Goal: Task Accomplishment & Management: Complete application form

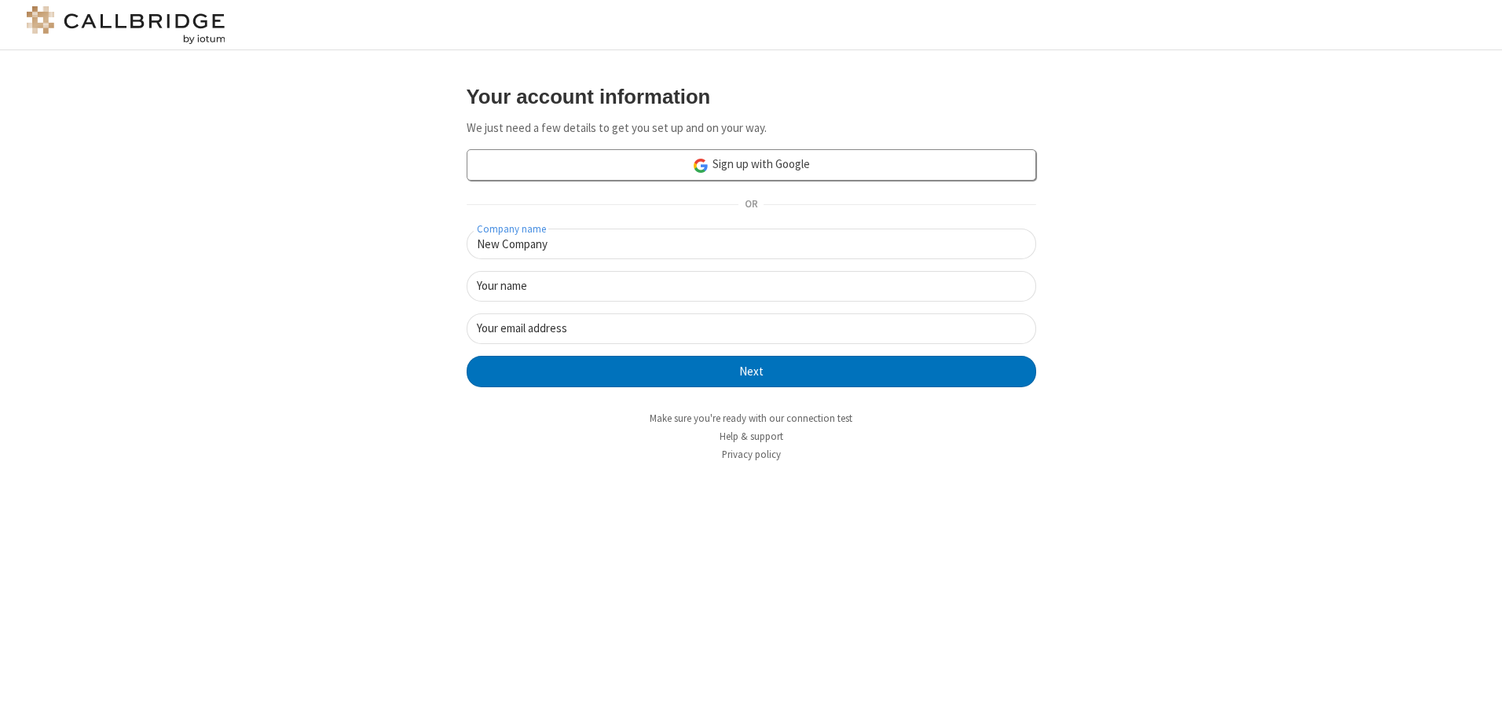
type input "New Company"
type input "New User"
type input "newUser@newUser.freesmackdown.b"
click button "Next" at bounding box center [752, 371] width 570 height 31
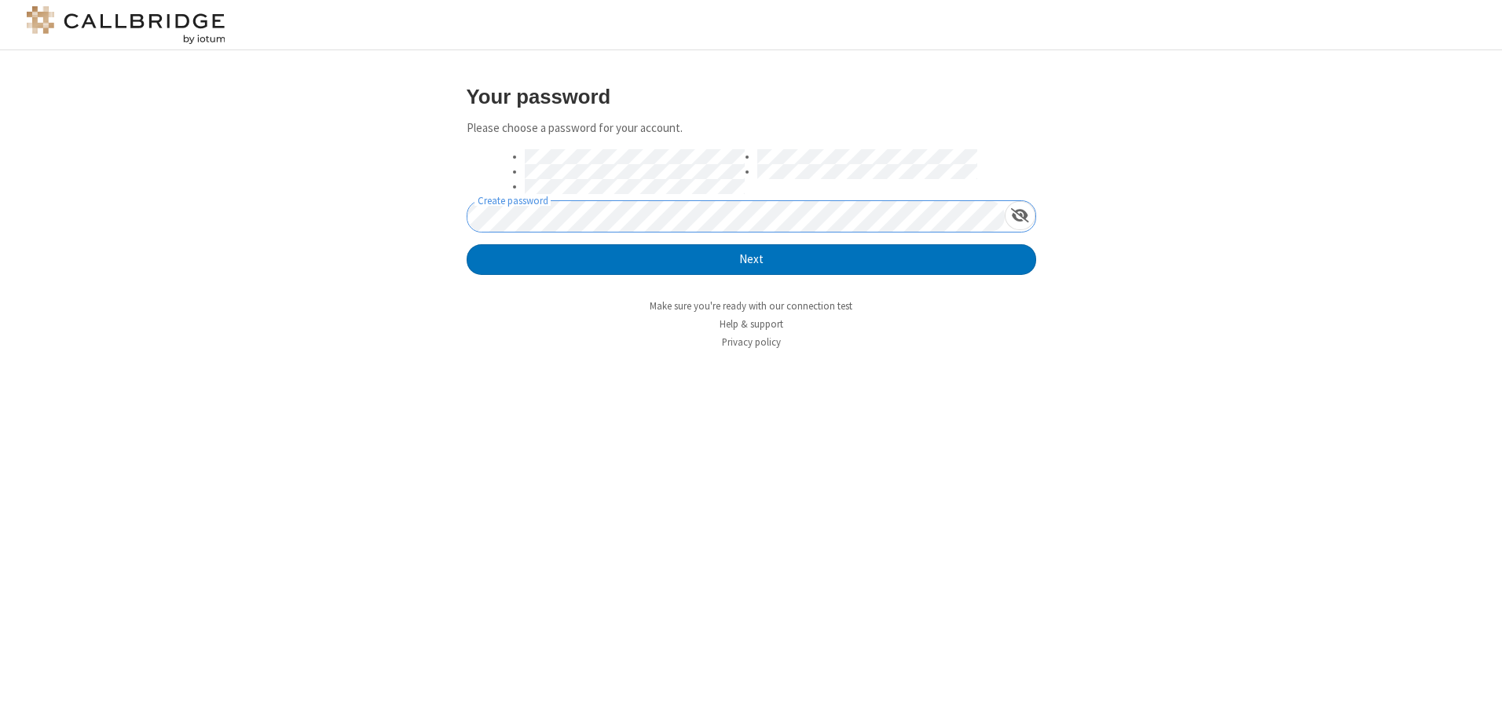
click at [467, 244] on button "Next" at bounding box center [752, 259] width 570 height 31
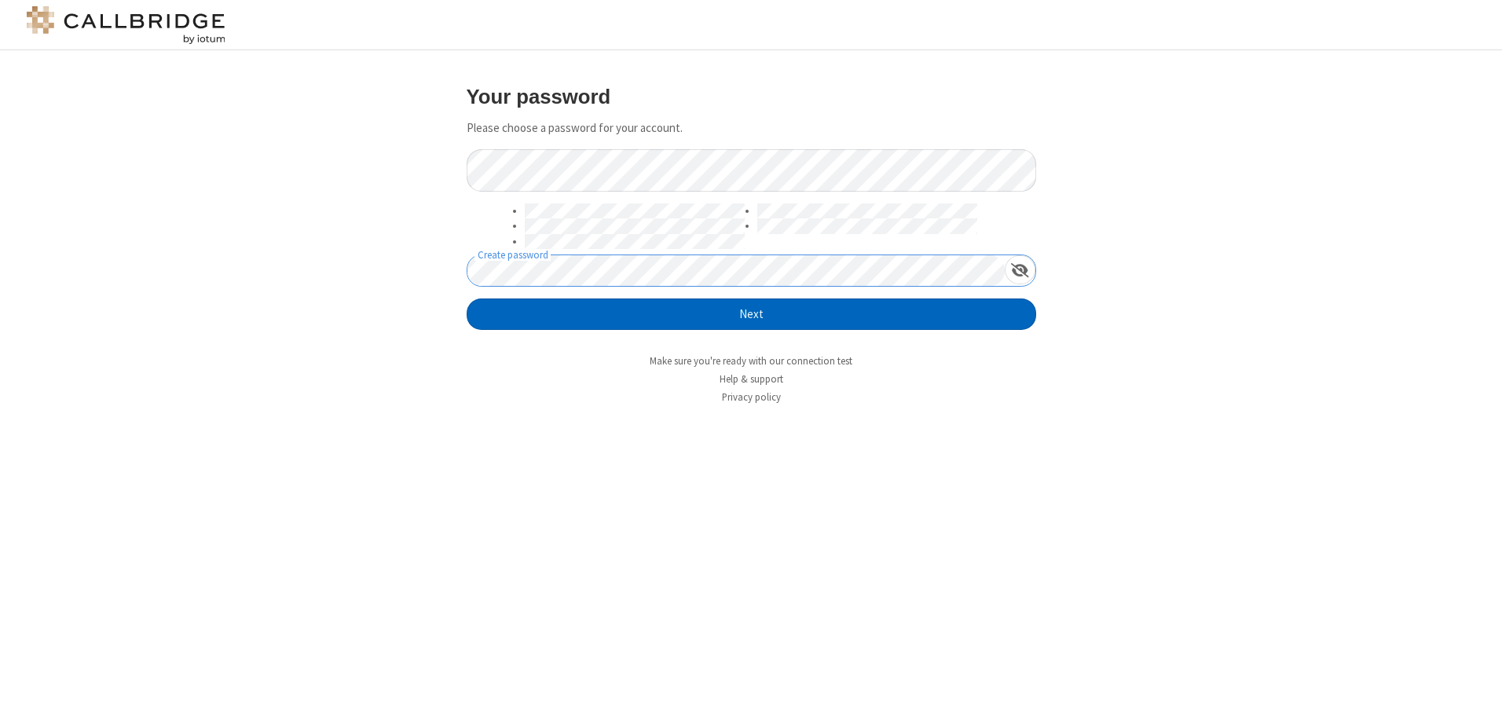
click at [751, 314] on button "Next" at bounding box center [752, 314] width 570 height 31
